Goal: Task Accomplishment & Management: Manage account settings

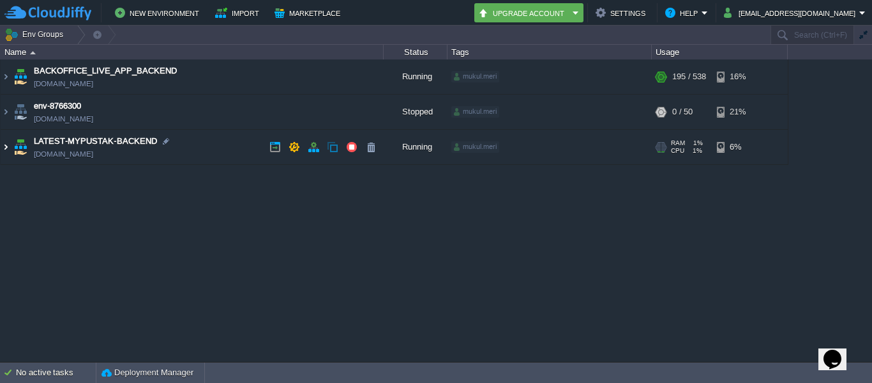
click at [6, 146] on img at bounding box center [6, 147] width 10 height 34
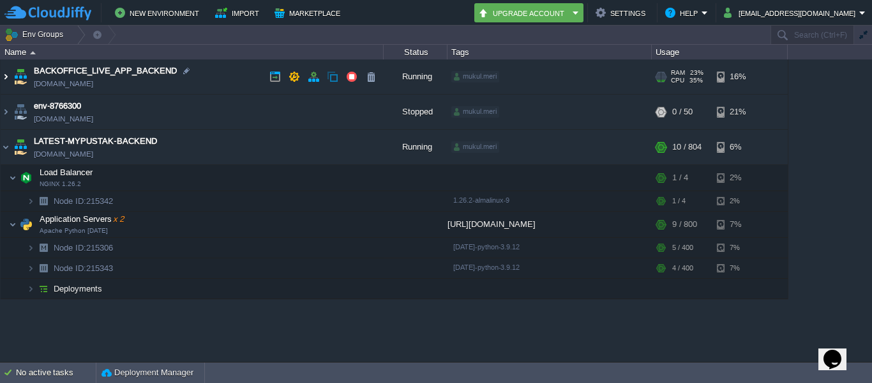
click at [3, 77] on img at bounding box center [6, 76] width 10 height 34
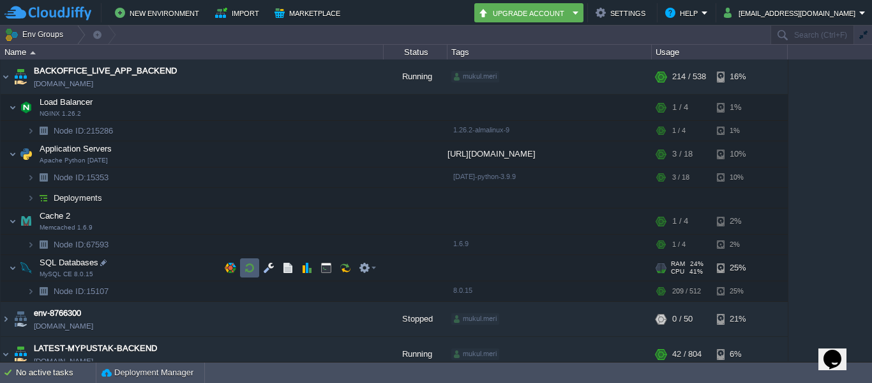
click at [252, 265] on button "button" at bounding box center [249, 267] width 11 height 11
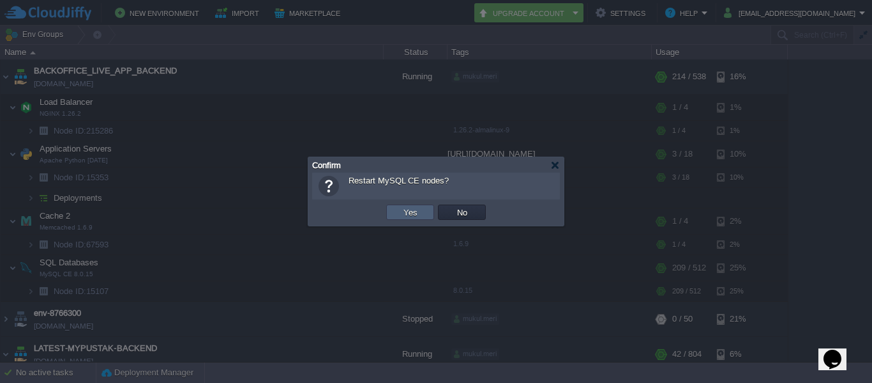
click at [404, 211] on button "Yes" at bounding box center [411, 211] width 22 height 11
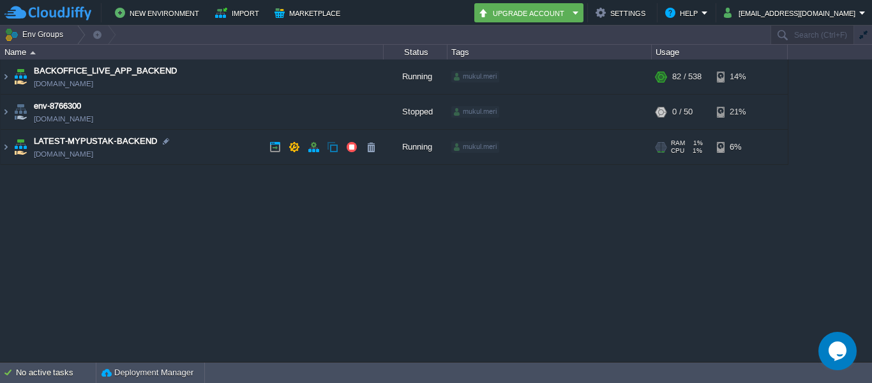
click at [11, 148] on img at bounding box center [20, 147] width 18 height 34
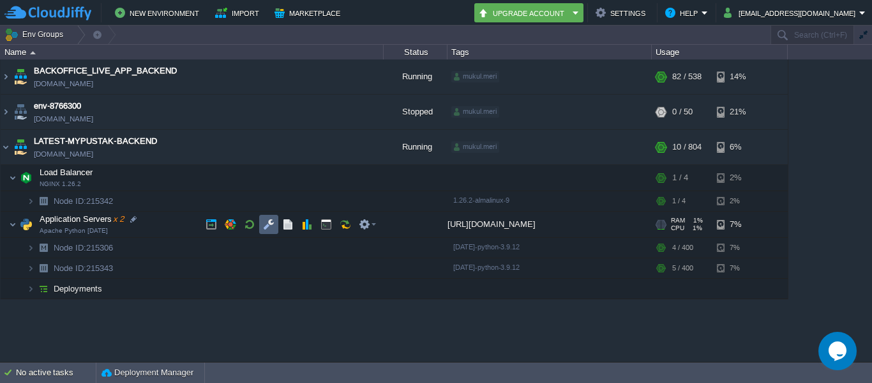
click at [269, 224] on button "button" at bounding box center [268, 223] width 11 height 11
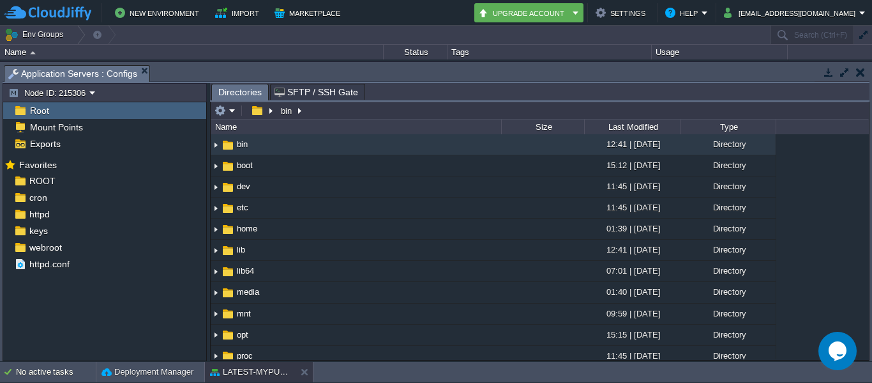
click at [861, 71] on button "button" at bounding box center [861, 71] width 9 height 11
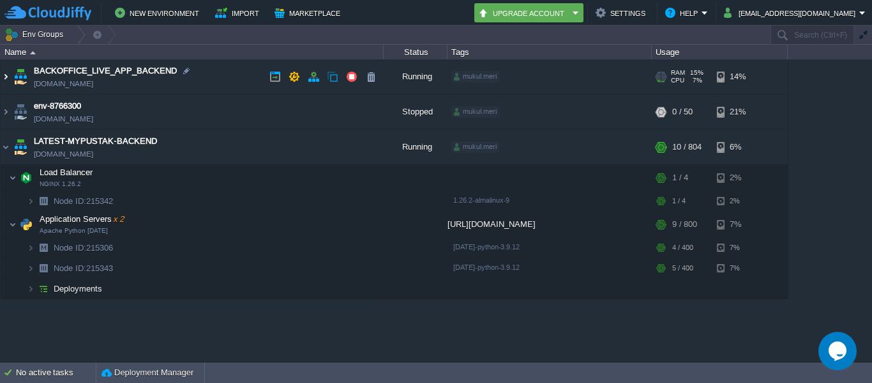
click at [8, 76] on img at bounding box center [6, 76] width 10 height 34
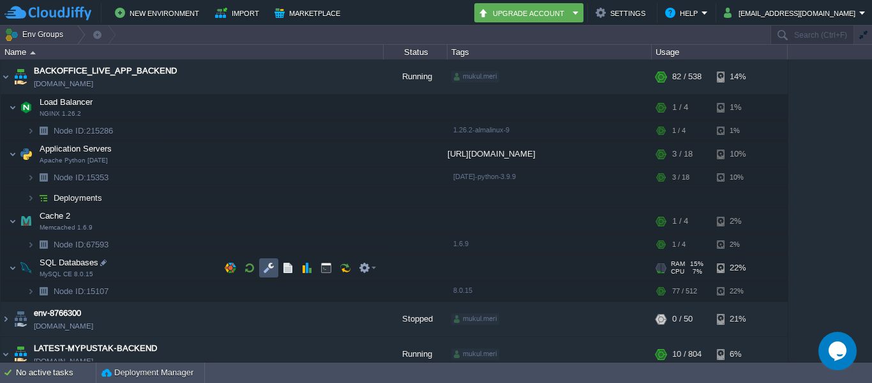
click at [266, 263] on button "button" at bounding box center [268, 267] width 11 height 11
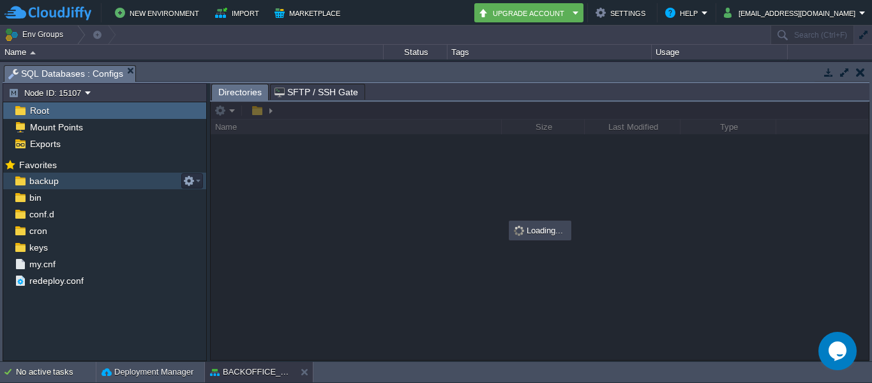
click at [17, 188] on img at bounding box center [19, 180] width 13 height 17
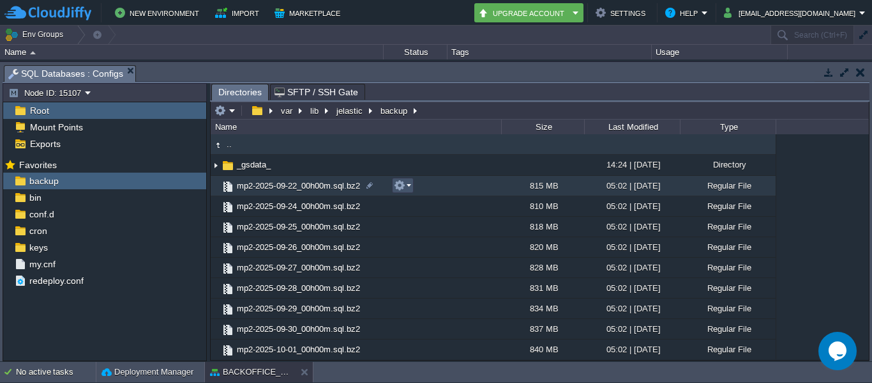
click at [401, 185] on button "button" at bounding box center [399, 184] width 11 height 11
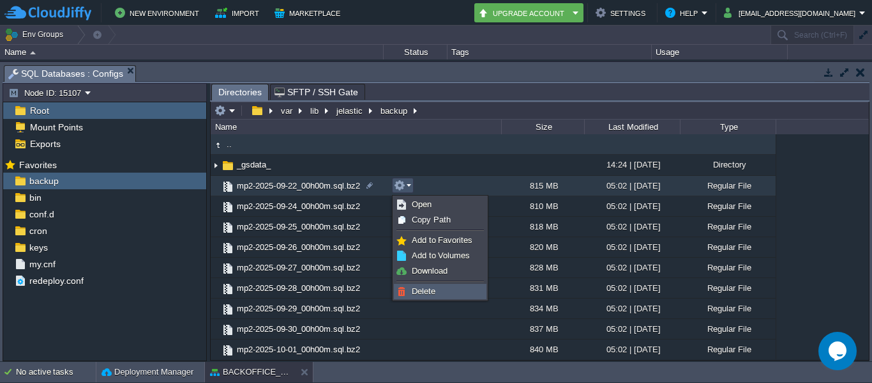
click at [416, 290] on span "Delete" at bounding box center [424, 291] width 24 height 10
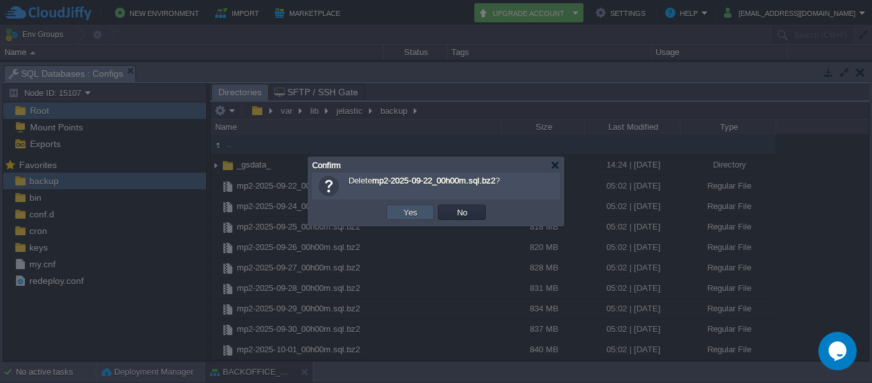
click at [407, 208] on button "Yes" at bounding box center [411, 211] width 22 height 11
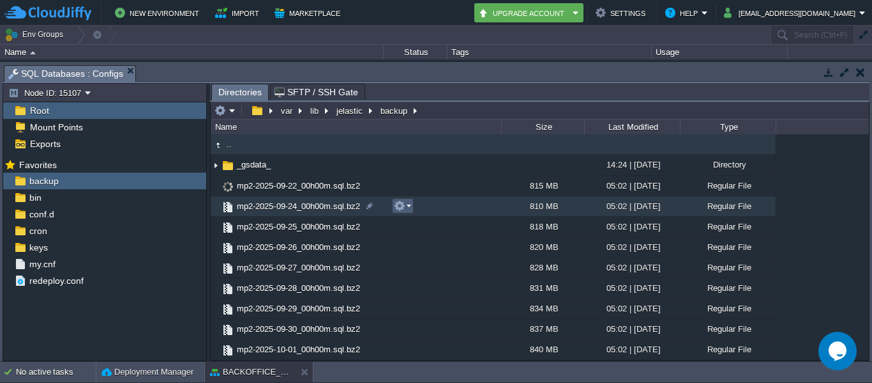
click at [407, 208] on em at bounding box center [402, 205] width 17 height 11
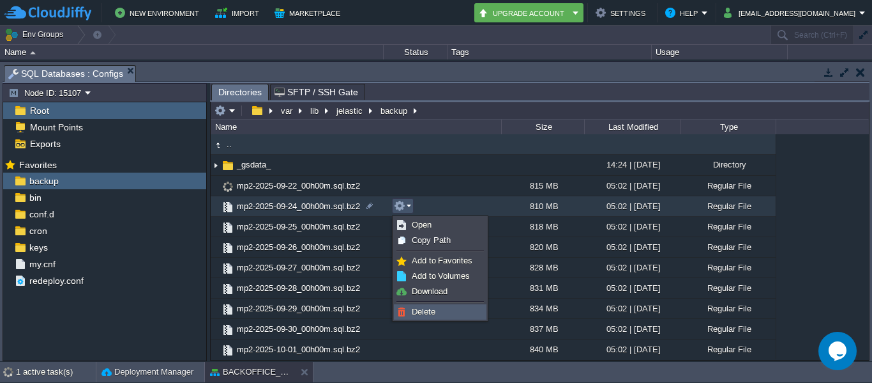
click at [426, 307] on span "Delete" at bounding box center [424, 312] width 24 height 10
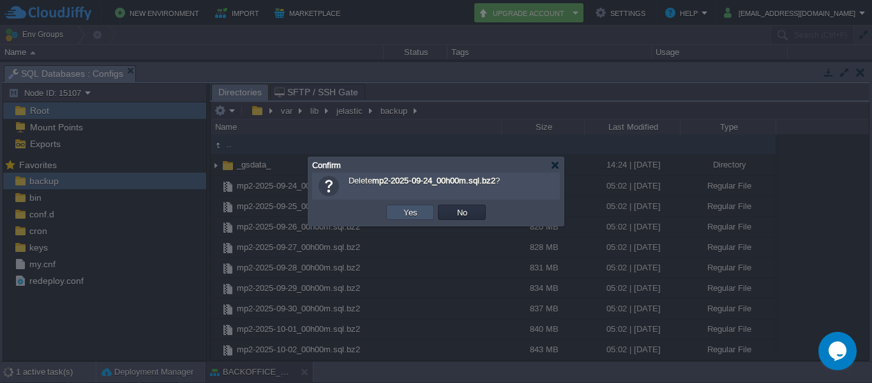
click at [408, 217] on button "Yes" at bounding box center [411, 211] width 22 height 11
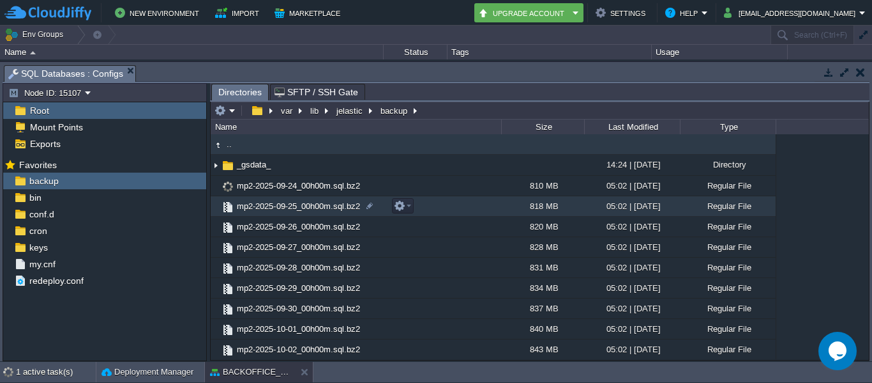
click at [408, 217] on td "mp2-2025-09-25_00h00m.sql.bz2" at bounding box center [356, 206] width 291 height 20
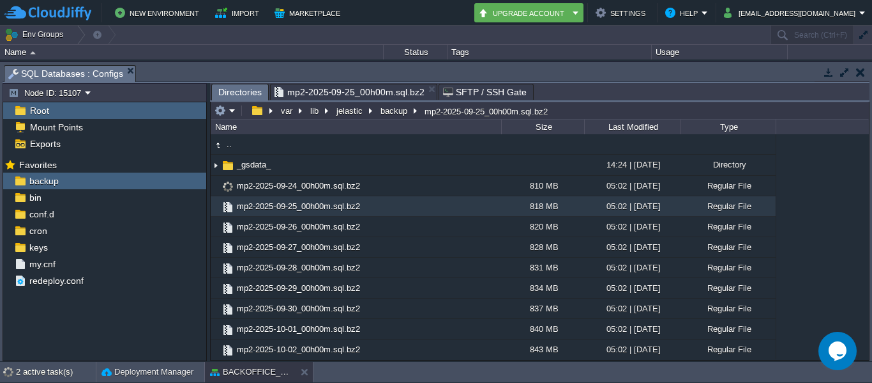
click at [252, 92] on span "Directories" at bounding box center [239, 92] width 43 height 16
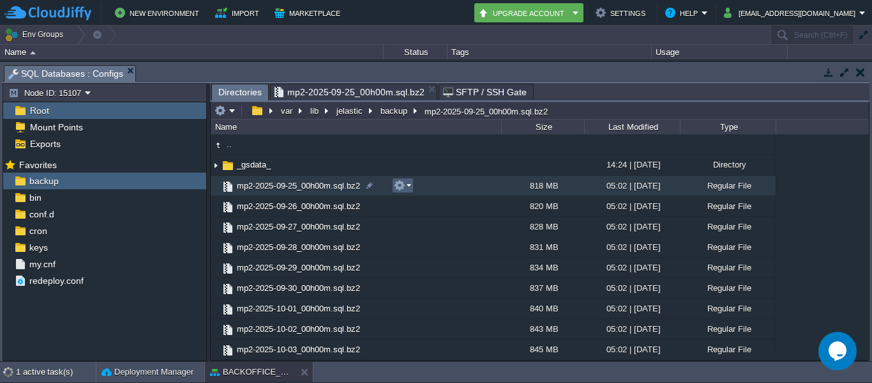
click at [407, 184] on em at bounding box center [402, 184] width 17 height 11
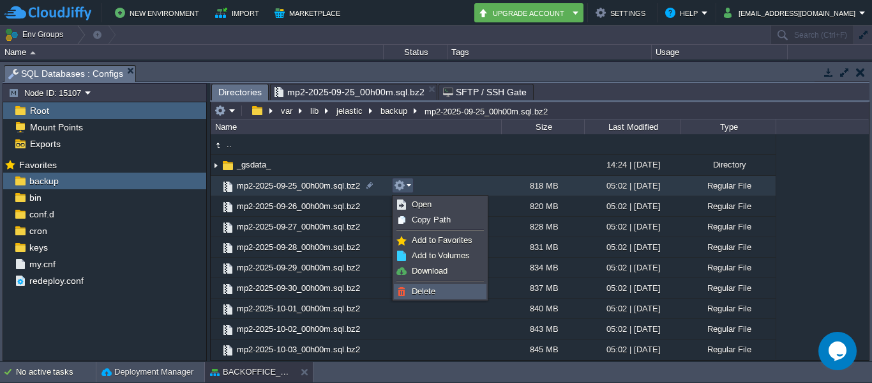
click at [423, 291] on span "Delete" at bounding box center [424, 291] width 24 height 10
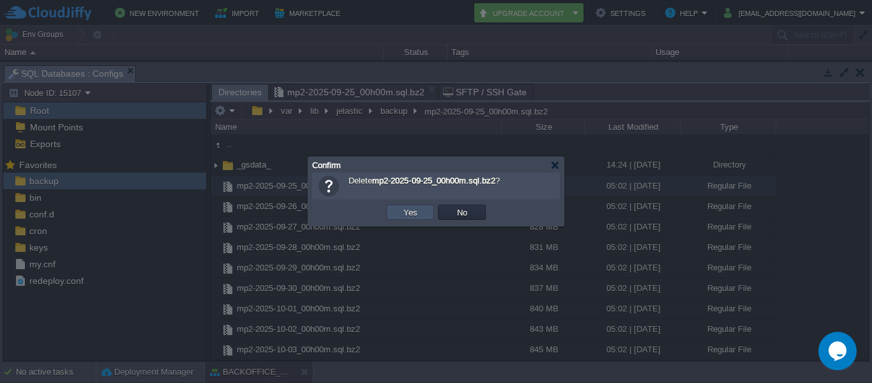
click at [413, 211] on button "Yes" at bounding box center [411, 211] width 22 height 11
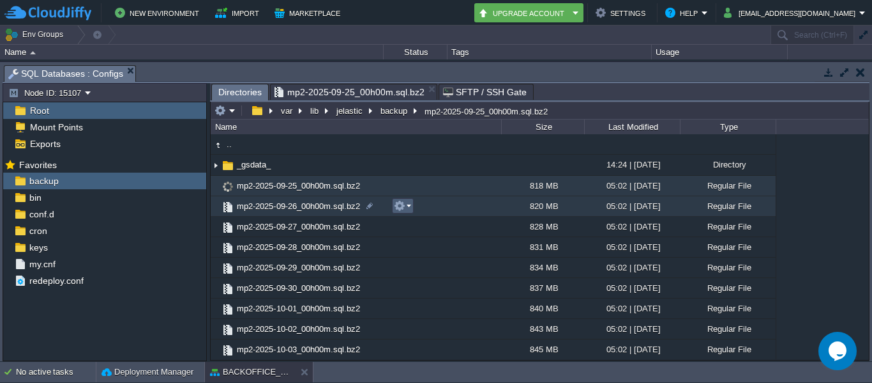
click at [406, 203] on em at bounding box center [402, 205] width 17 height 11
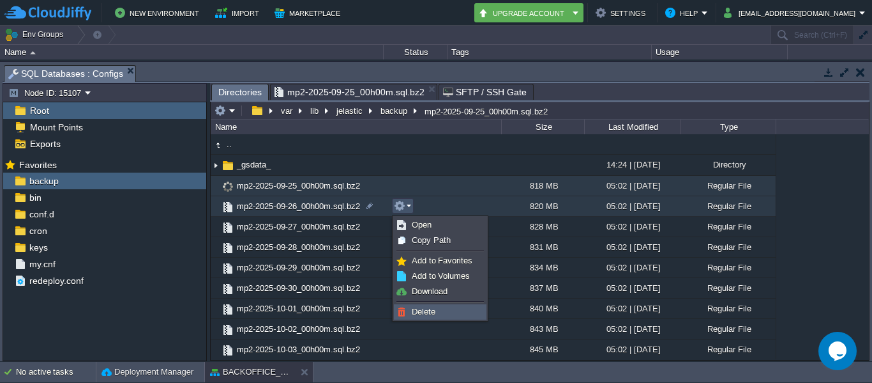
click at [432, 310] on span "Delete" at bounding box center [424, 312] width 24 height 10
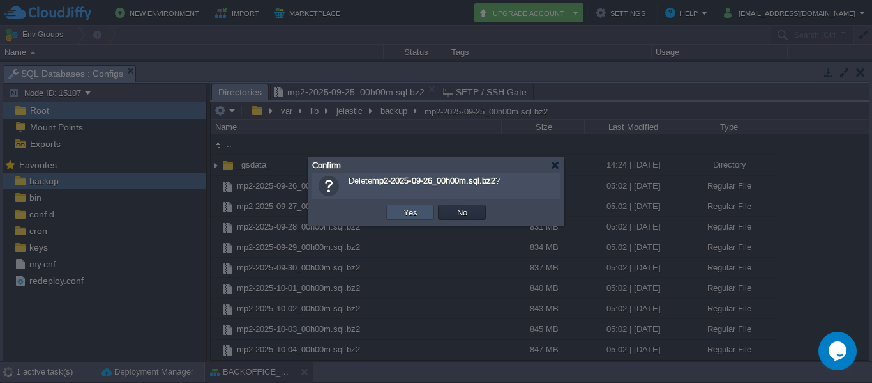
click at [409, 208] on button "Yes" at bounding box center [411, 211] width 22 height 11
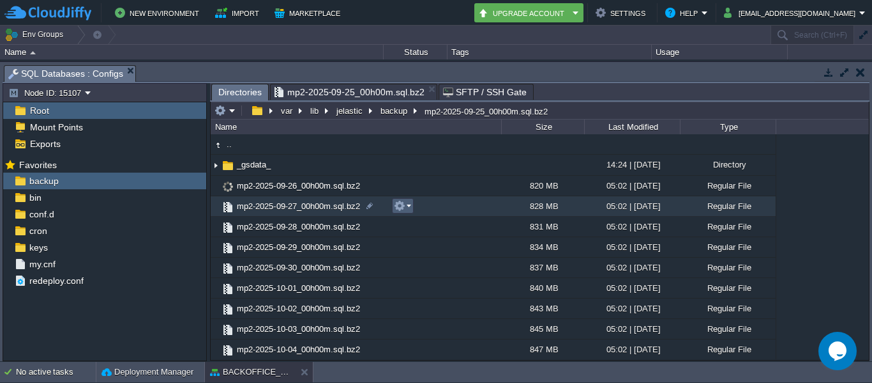
click at [409, 208] on em at bounding box center [402, 205] width 17 height 11
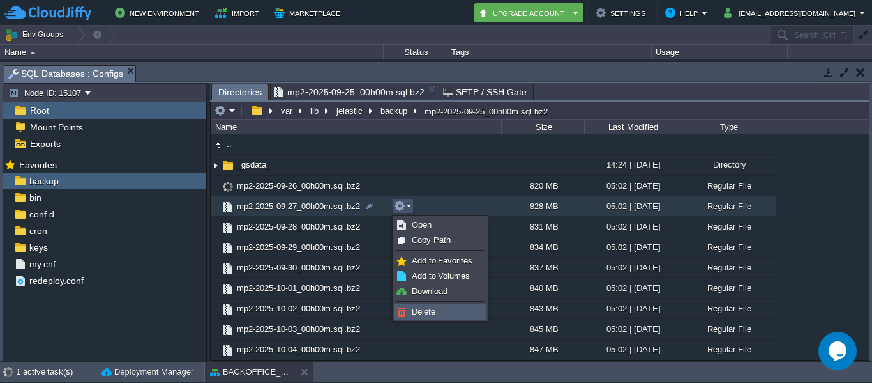
click at [422, 310] on span "Delete" at bounding box center [424, 312] width 24 height 10
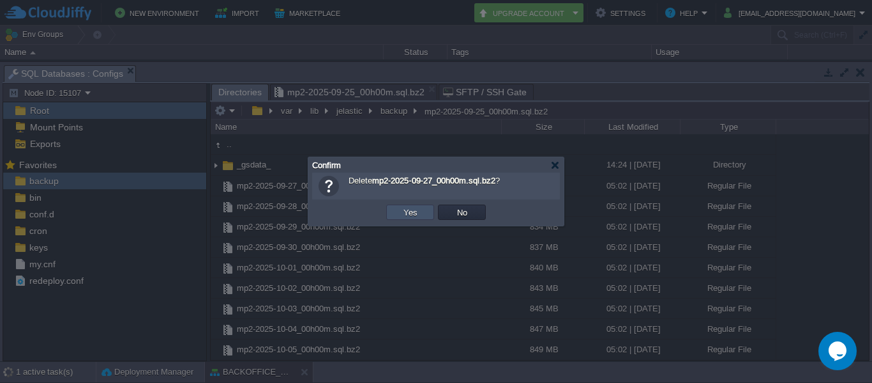
click at [409, 215] on button "Yes" at bounding box center [411, 211] width 22 height 11
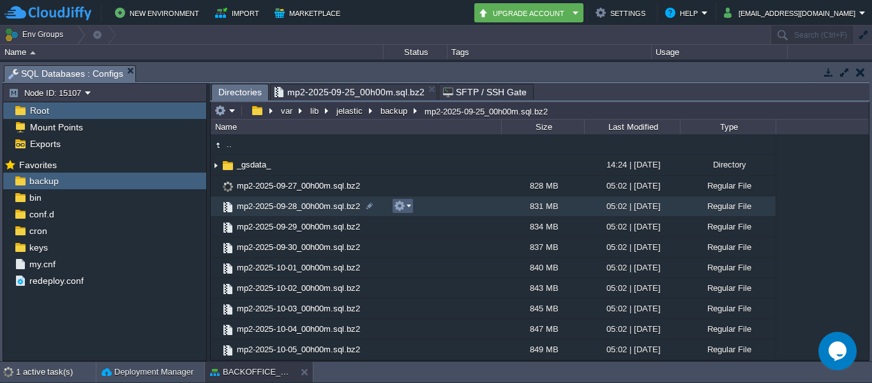
click at [409, 213] on td at bounding box center [403, 205] width 22 height 15
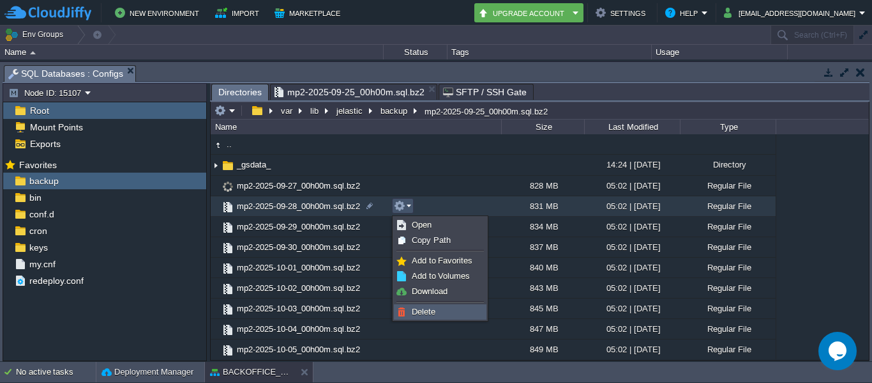
click at [427, 309] on span "Delete" at bounding box center [424, 312] width 24 height 10
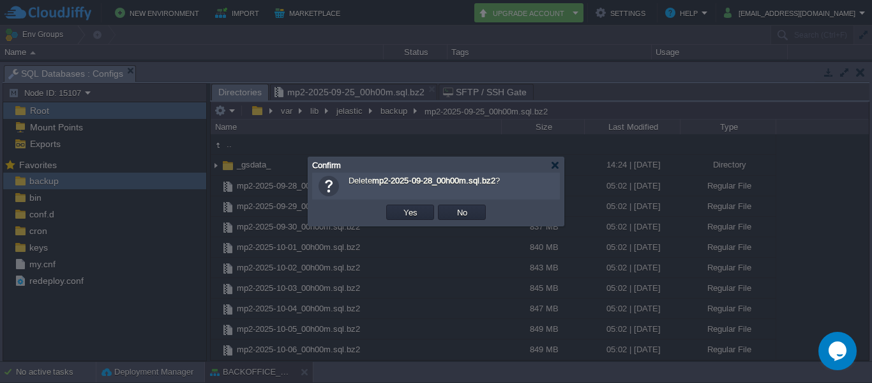
drag, startPoint x: 408, startPoint y: 221, endPoint x: 403, endPoint y: 210, distance: 12.6
click at [403, 210] on td "Yes" at bounding box center [411, 211] width 52 height 19
click at [403, 210] on button "Yes" at bounding box center [411, 211] width 22 height 11
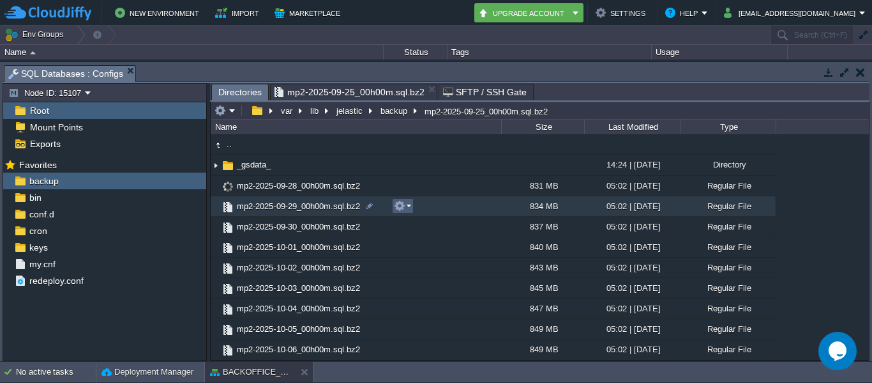
click at [403, 210] on button "button" at bounding box center [399, 205] width 11 height 11
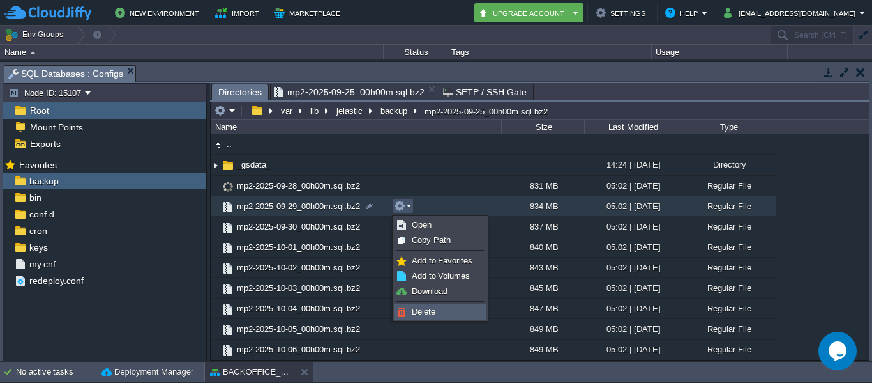
click at [427, 314] on span "Delete" at bounding box center [424, 312] width 24 height 10
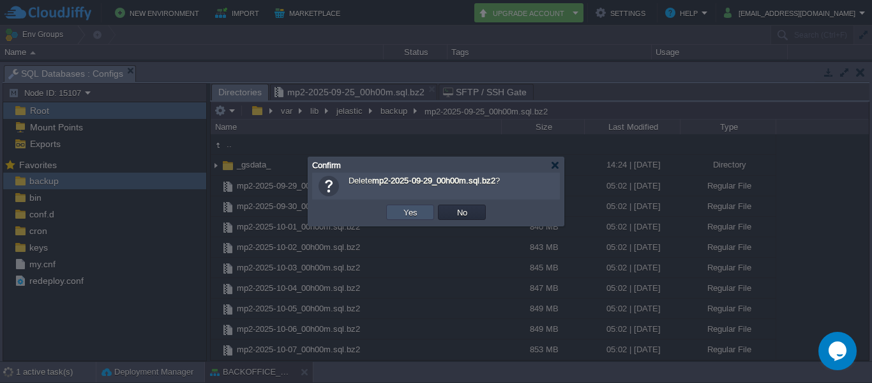
click at [409, 218] on button "Yes" at bounding box center [411, 211] width 22 height 11
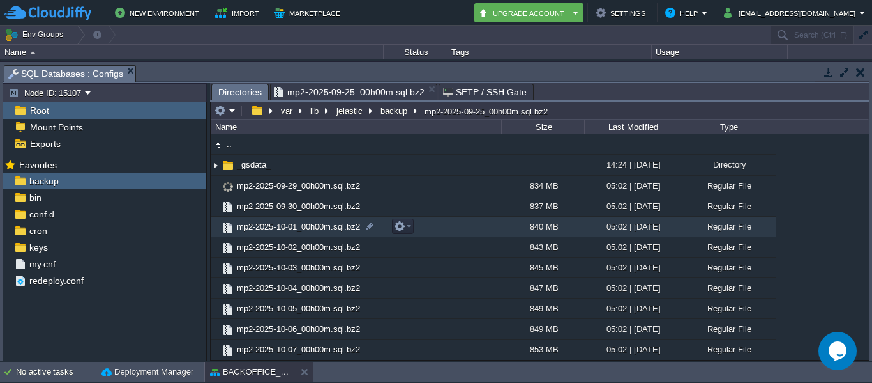
click at [409, 218] on td "mp2-2025-10-01_00h00m.sql.bz2" at bounding box center [356, 227] width 291 height 20
click at [399, 232] on button "button" at bounding box center [399, 225] width 11 height 11
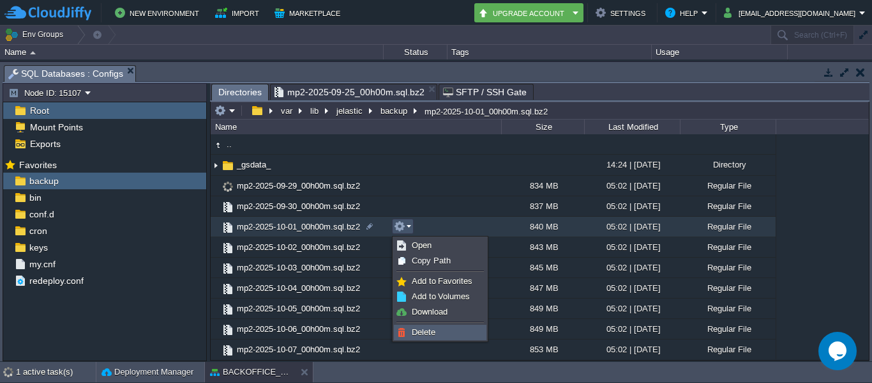
click at [423, 337] on link "Delete" at bounding box center [440, 332] width 91 height 14
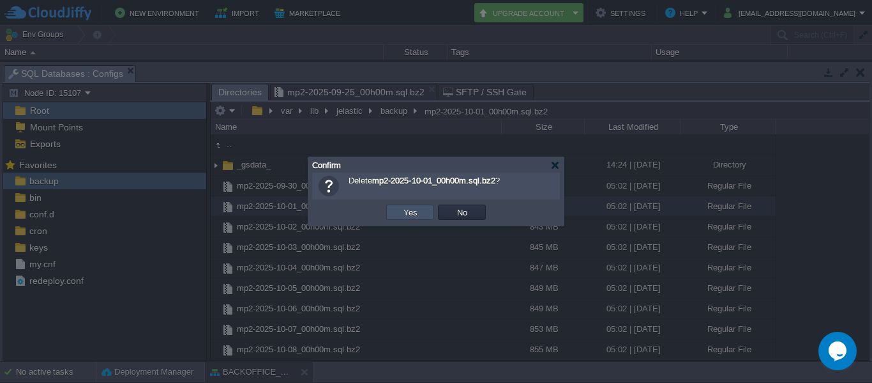
click at [410, 217] on button "Yes" at bounding box center [411, 211] width 22 height 11
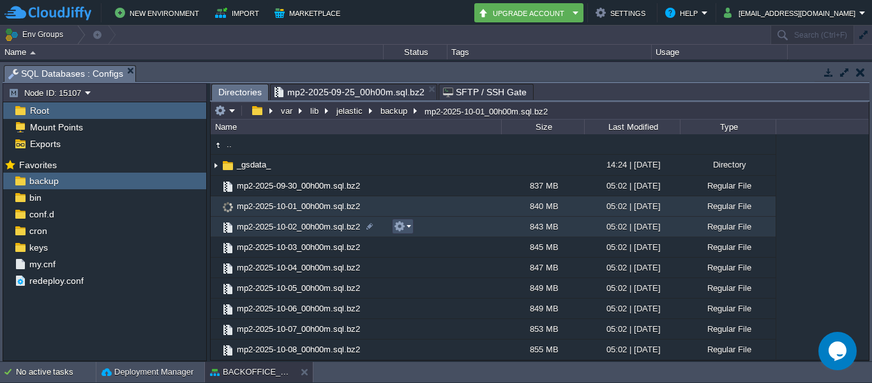
click at [400, 229] on button "button" at bounding box center [399, 225] width 11 height 11
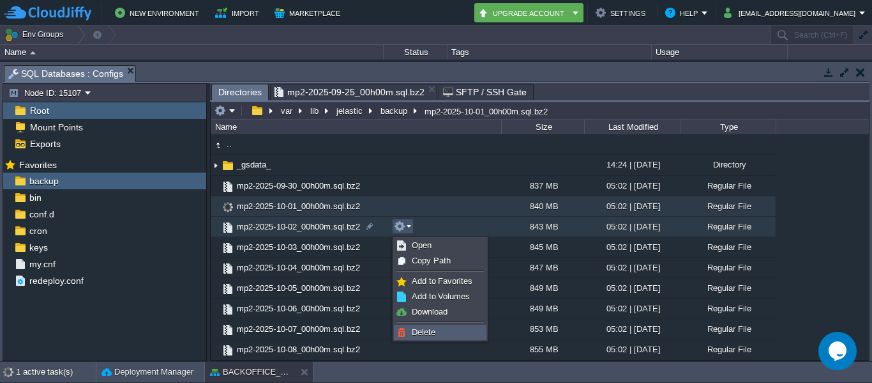
click at [423, 330] on span "Delete" at bounding box center [424, 332] width 24 height 10
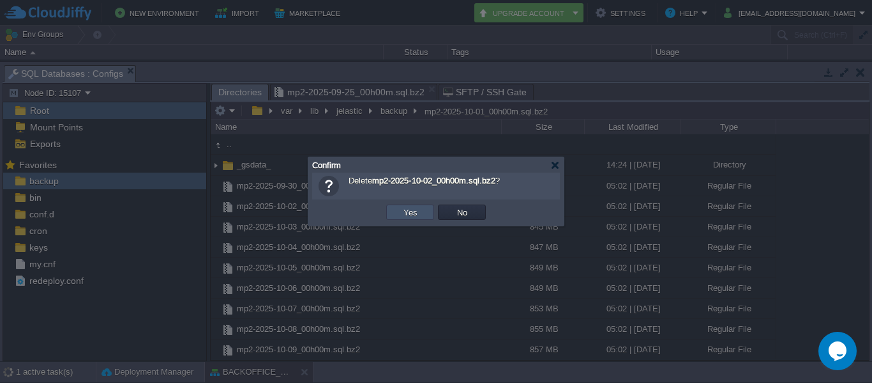
click at [408, 210] on button "Yes" at bounding box center [411, 211] width 22 height 11
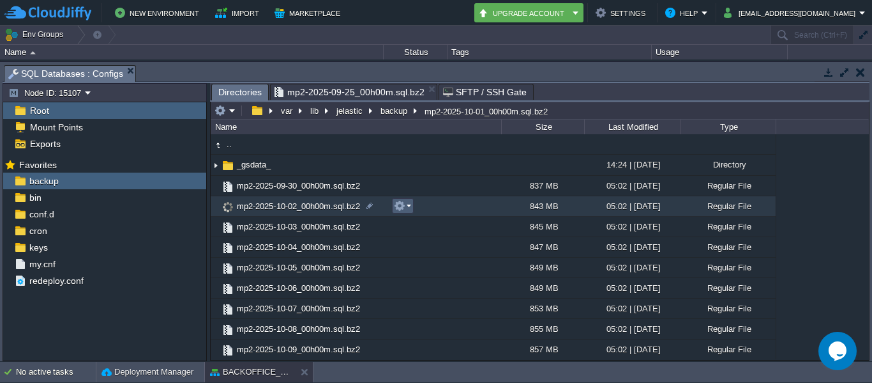
click at [408, 210] on em at bounding box center [402, 205] width 17 height 11
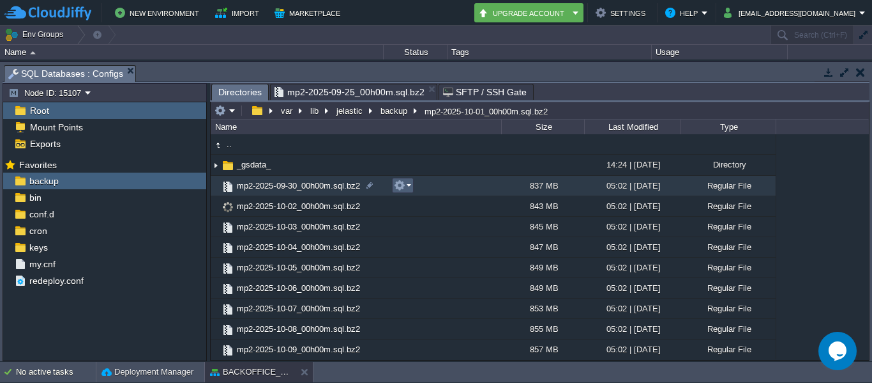
click at [404, 188] on div ".. _gsdata_ 14:24 | [DATE] Directory mp2-2025-09-30_00h00m.sql.bz2 837 MB 05:02…" at bounding box center [540, 246] width 659 height 225
click at [404, 188] on button "button" at bounding box center [399, 184] width 11 height 11
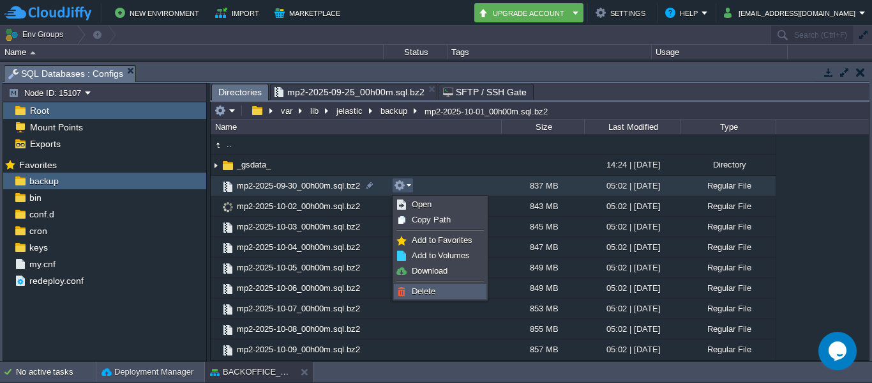
click at [423, 289] on span "Delete" at bounding box center [424, 291] width 24 height 10
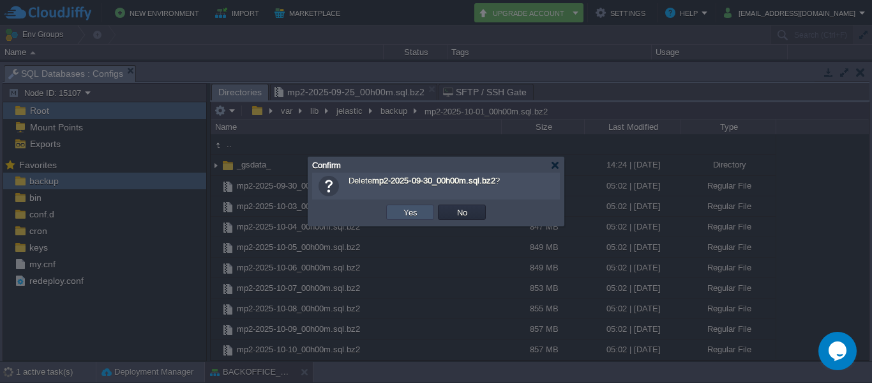
click at [409, 211] on button "Yes" at bounding box center [411, 211] width 22 height 11
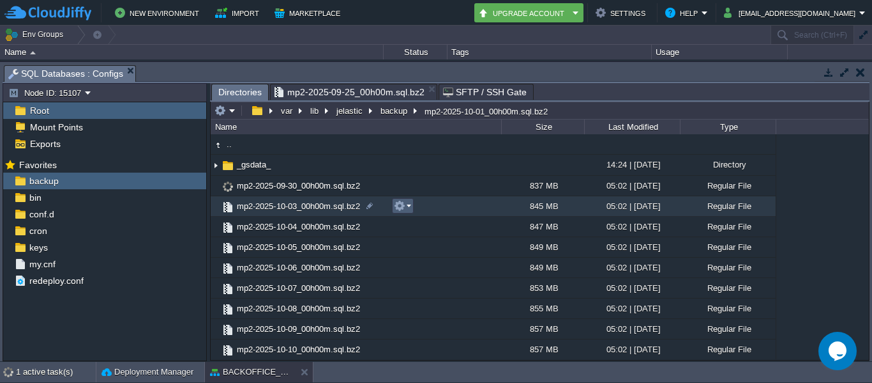
click at [409, 211] on em at bounding box center [402, 205] width 17 height 11
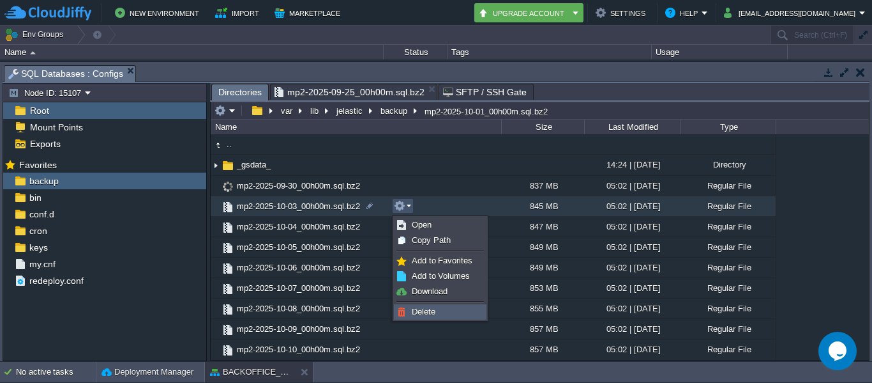
click at [422, 313] on span "Delete" at bounding box center [424, 312] width 24 height 10
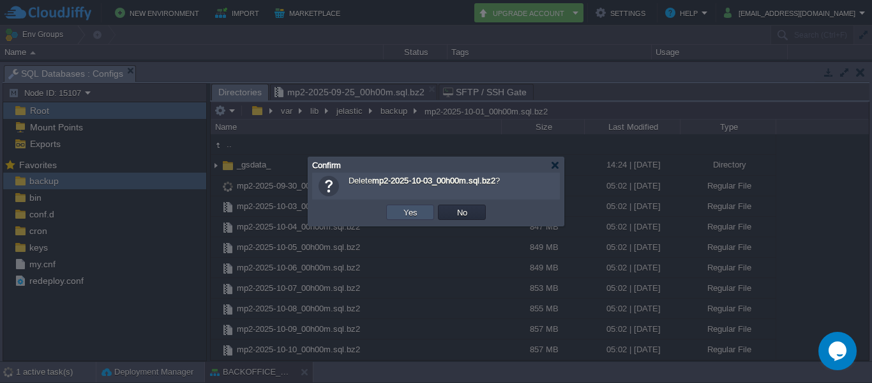
click at [407, 208] on button "Yes" at bounding box center [411, 211] width 22 height 11
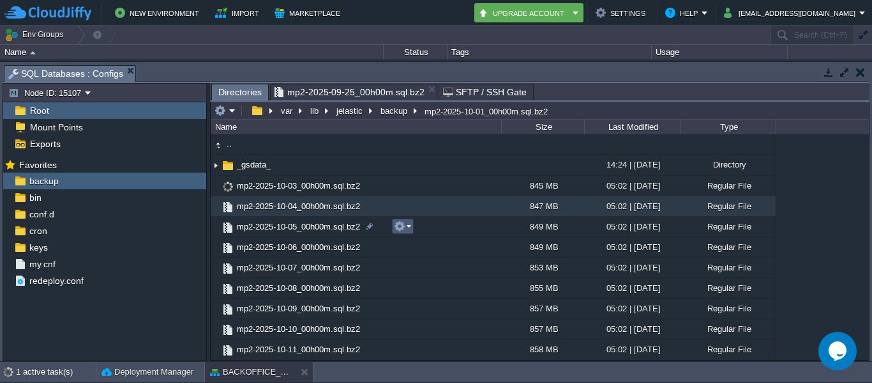
click at [407, 228] on em at bounding box center [402, 225] width 17 height 11
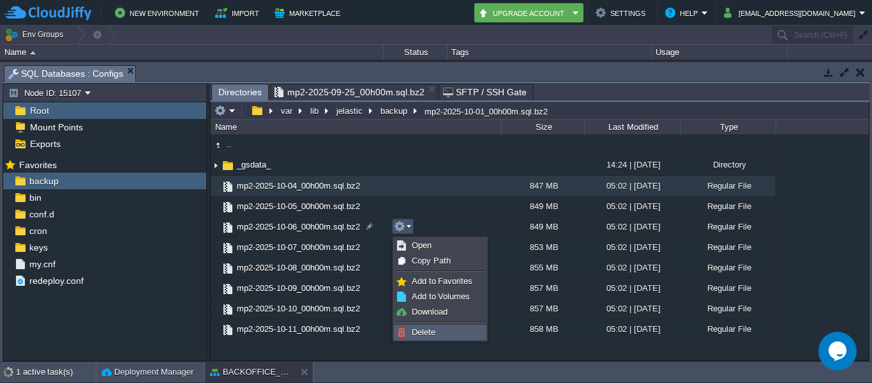
click at [427, 333] on span "Delete" at bounding box center [424, 332] width 24 height 10
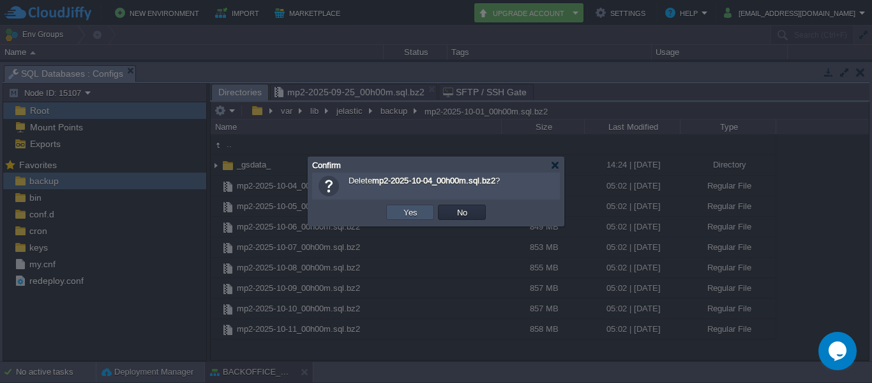
click at [406, 213] on button "Yes" at bounding box center [411, 211] width 22 height 11
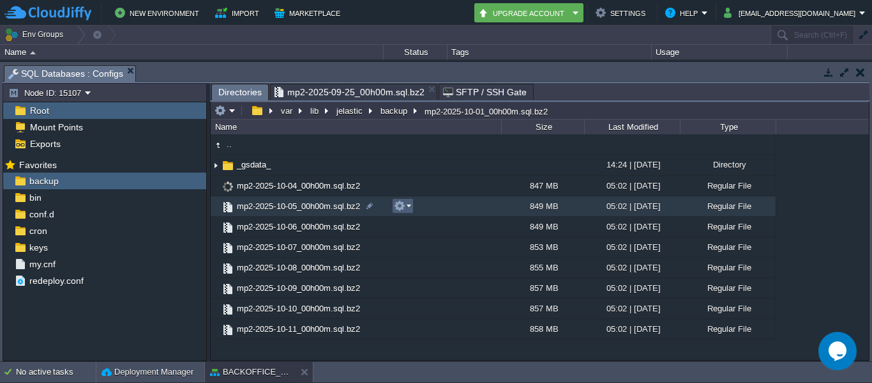
click at [406, 211] on em at bounding box center [402, 205] width 17 height 11
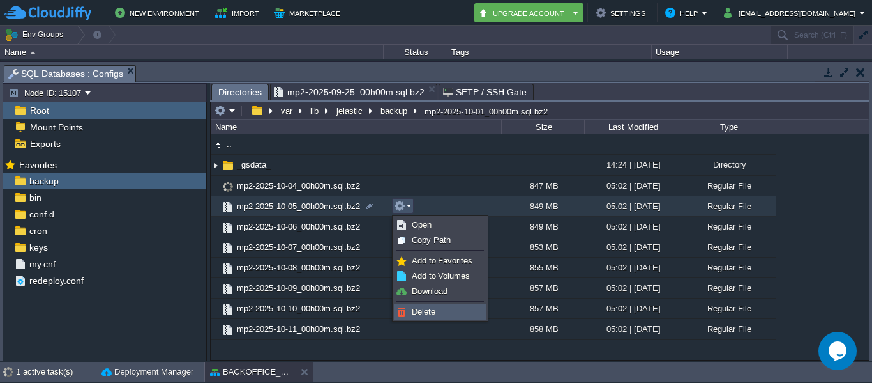
click at [423, 305] on link "Delete" at bounding box center [440, 312] width 91 height 14
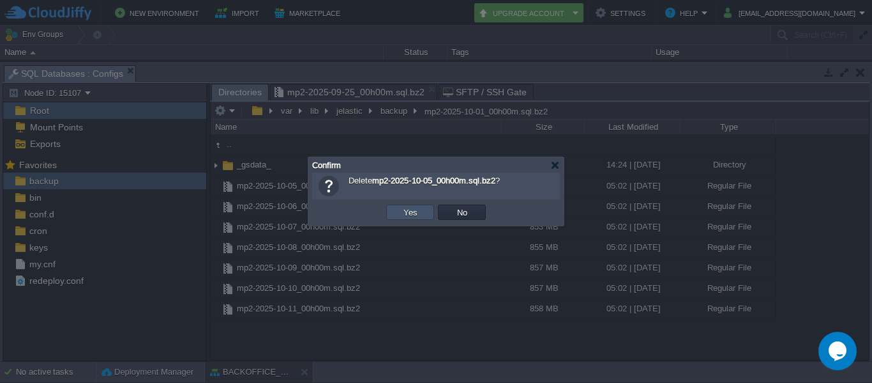
click at [402, 211] on button "Yes" at bounding box center [411, 211] width 22 height 11
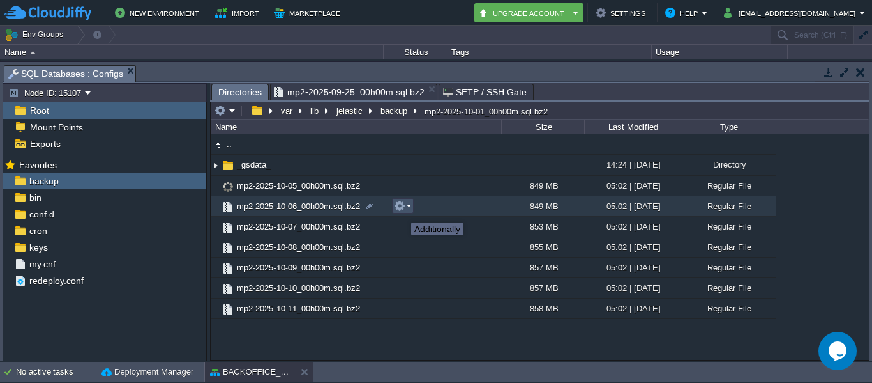
click at [402, 211] on button "button" at bounding box center [399, 205] width 11 height 11
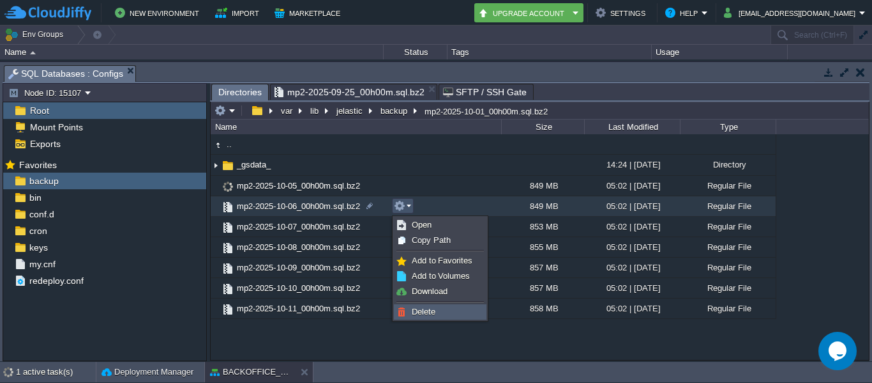
click at [427, 305] on link "Delete" at bounding box center [440, 312] width 91 height 14
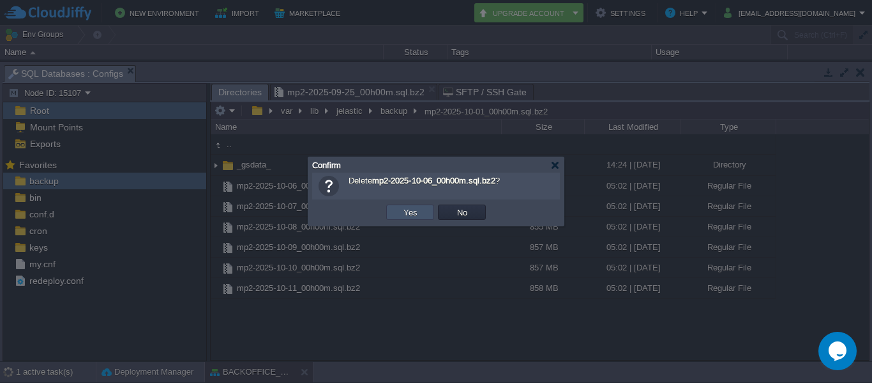
click at [404, 211] on button "Yes" at bounding box center [411, 211] width 22 height 11
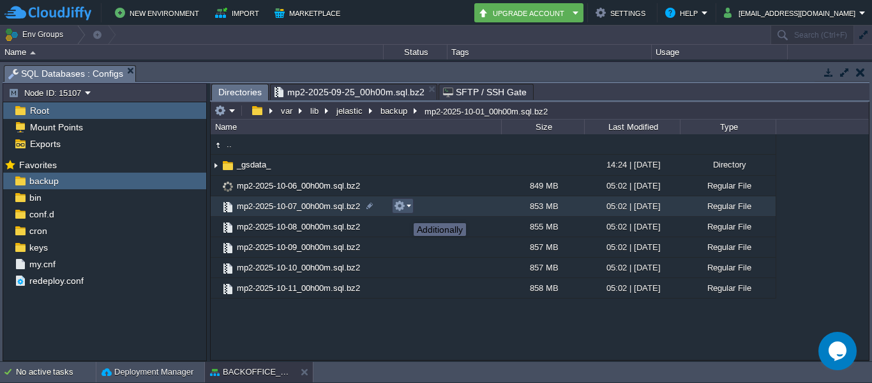
click at [404, 211] on button "button" at bounding box center [399, 205] width 11 height 11
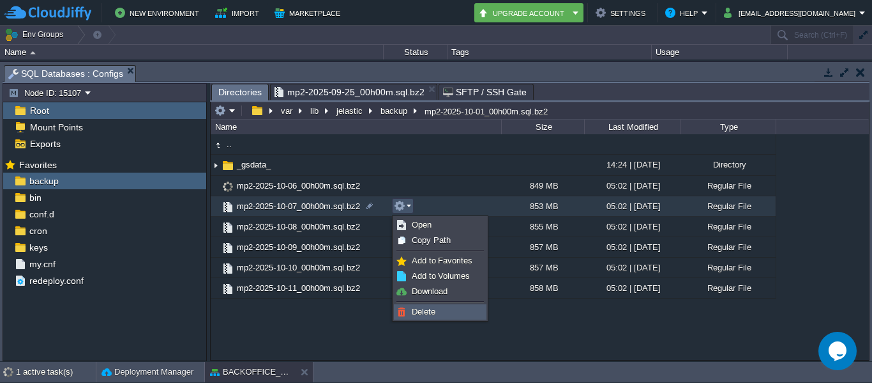
click at [427, 309] on span "Delete" at bounding box center [424, 312] width 24 height 10
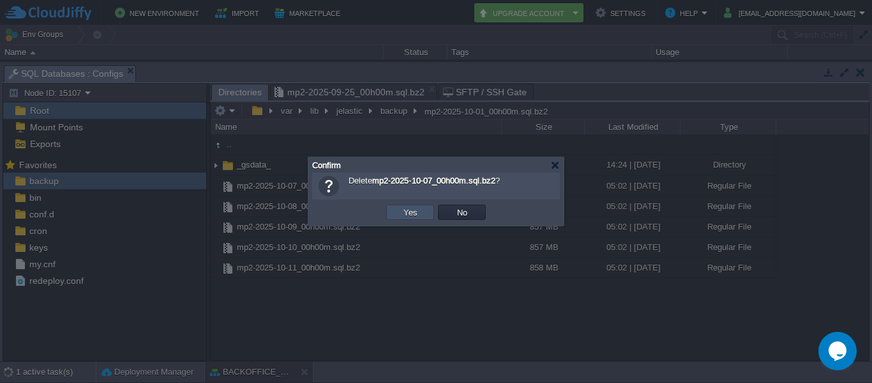
click at [413, 213] on button "Yes" at bounding box center [411, 211] width 22 height 11
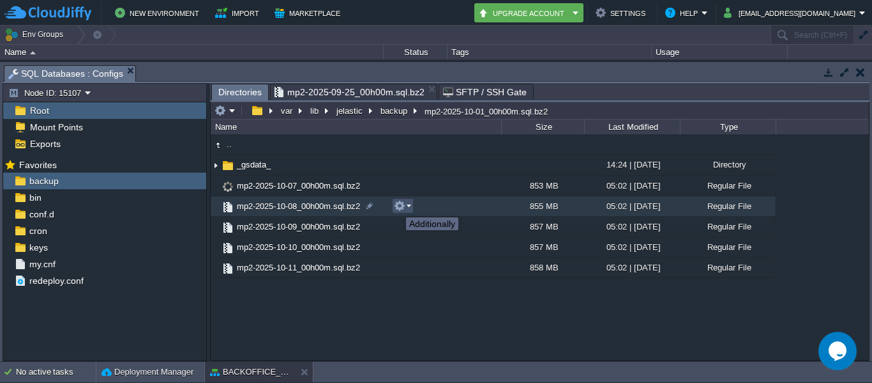
click at [397, 206] on button "button" at bounding box center [399, 205] width 11 height 11
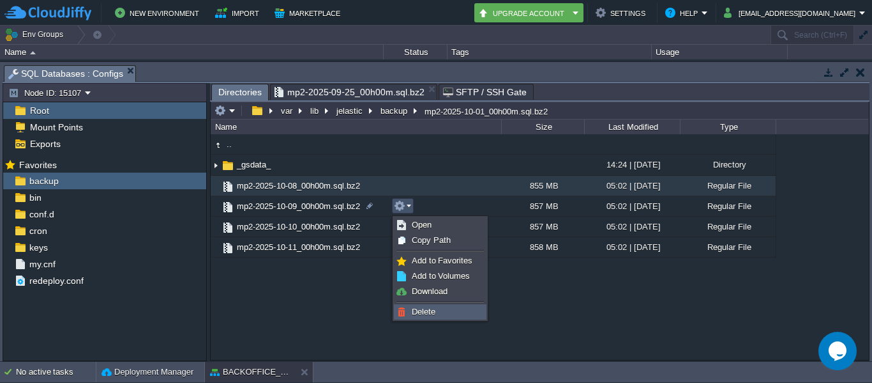
drag, startPoint x: 422, startPoint y: 303, endPoint x: 423, endPoint y: 312, distance: 9.6
click at [423, 312] on ul "Open Copy Path Add to Favorites Add to Volumes Download Delete" at bounding box center [440, 268] width 95 height 105
click at [423, 312] on span "Delete" at bounding box center [424, 312] width 24 height 10
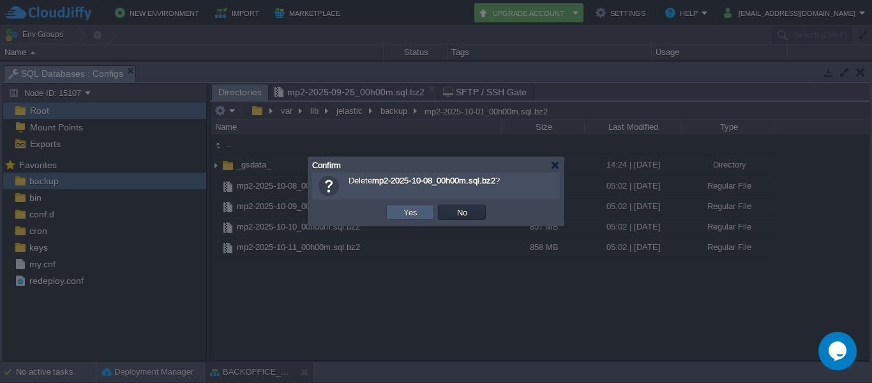
click at [408, 218] on td "Yes" at bounding box center [410, 211] width 48 height 15
